Goal: Task Accomplishment & Management: Use online tool/utility

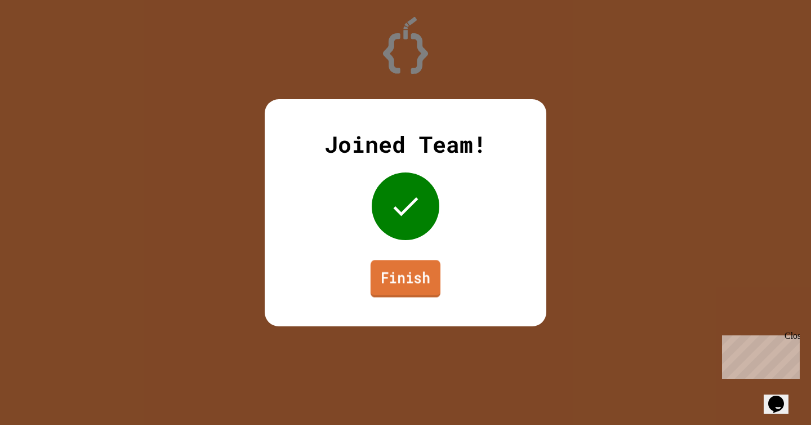
click at [382, 276] on link "Finish" at bounding box center [405, 278] width 70 height 37
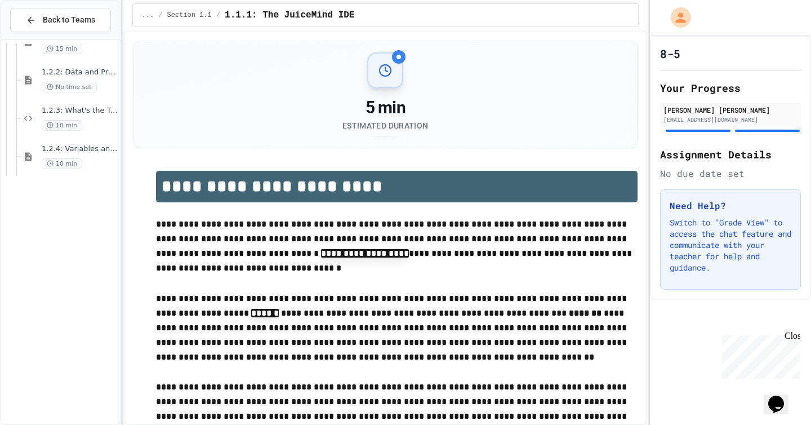
scroll to position [825, 0]
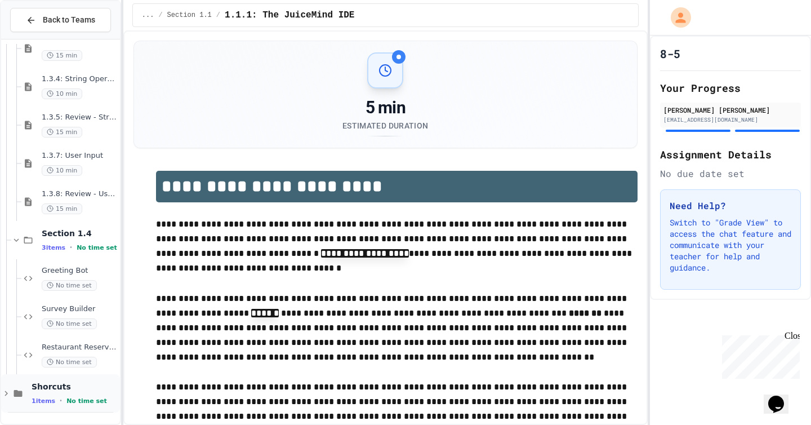
click at [26, 401] on div "Shorcuts 1 items • No time set" at bounding box center [60, 393] width 119 height 38
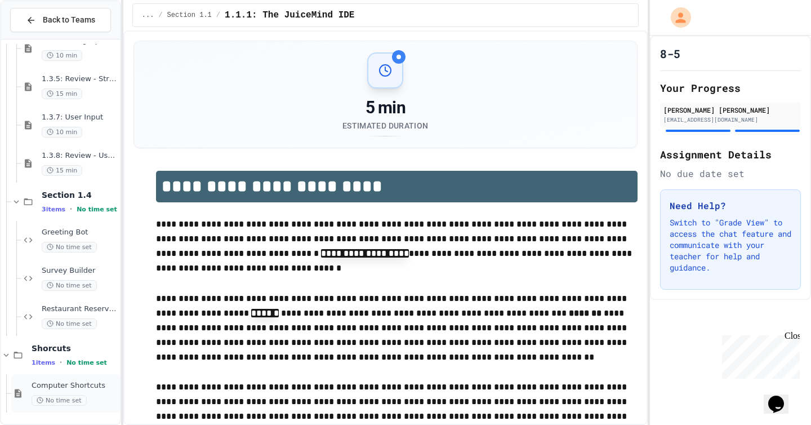
click at [64, 404] on span "No time set" at bounding box center [59, 400] width 55 height 11
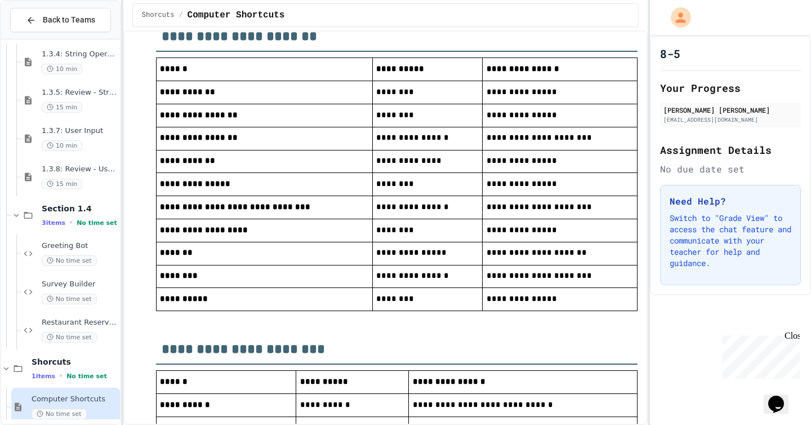
scroll to position [805, 0]
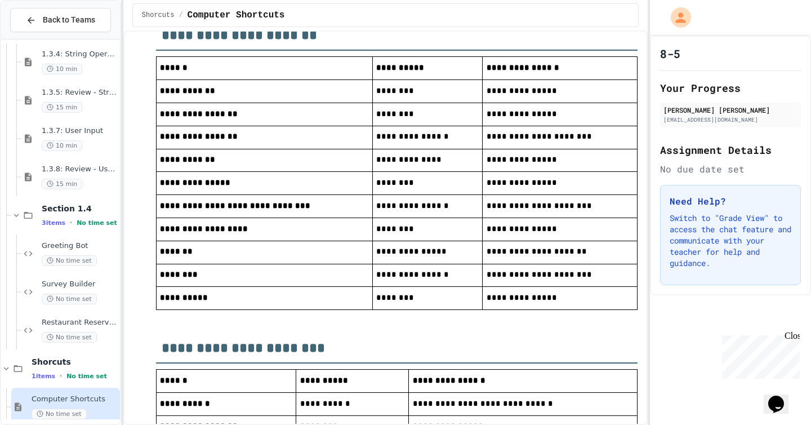
click at [414, 240] on td "********" at bounding box center [427, 228] width 110 height 23
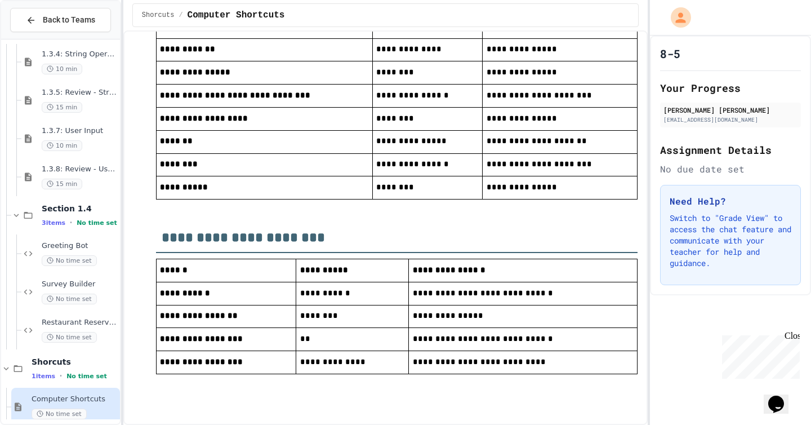
scroll to position [950, 0]
